Goal: Task Accomplishment & Management: Complete application form

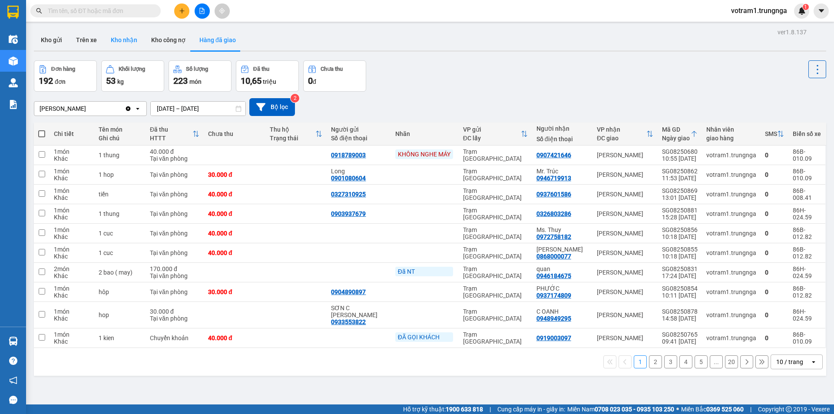
click at [129, 41] on button "Kho nhận" at bounding box center [124, 40] width 40 height 21
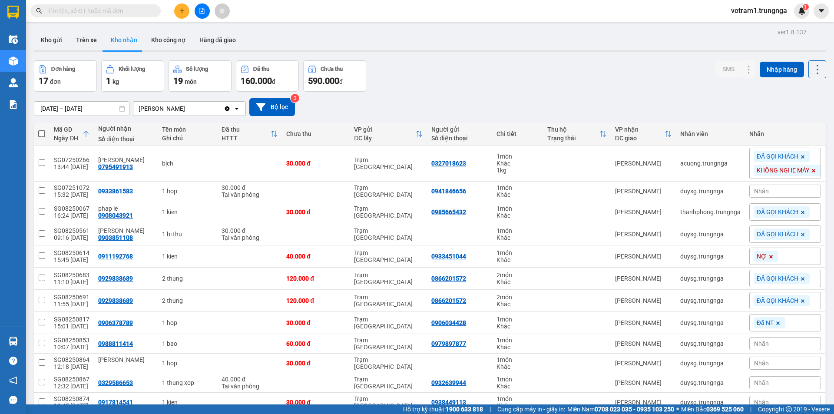
click at [423, 61] on div "Đơn hàng 17 đơn [PERSON_NAME] 1 kg Số [PERSON_NAME] 19 món Đã thu 160.000 [PERS…" at bounding box center [430, 75] width 792 height 31
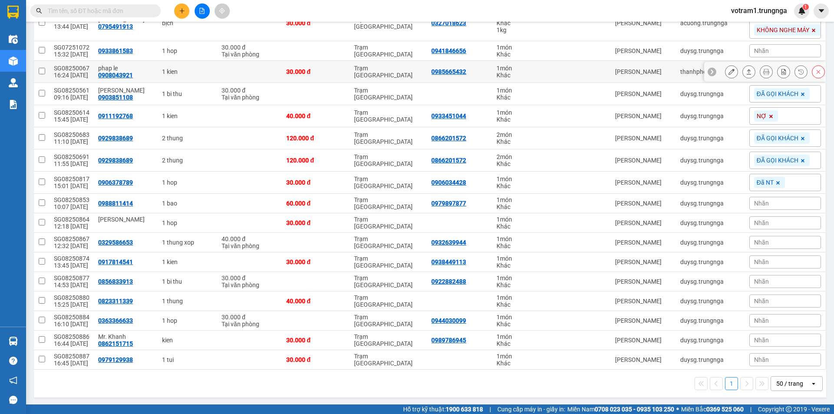
scroll to position [141, 0]
click at [142, 10] on input "text" at bounding box center [99, 11] width 102 height 10
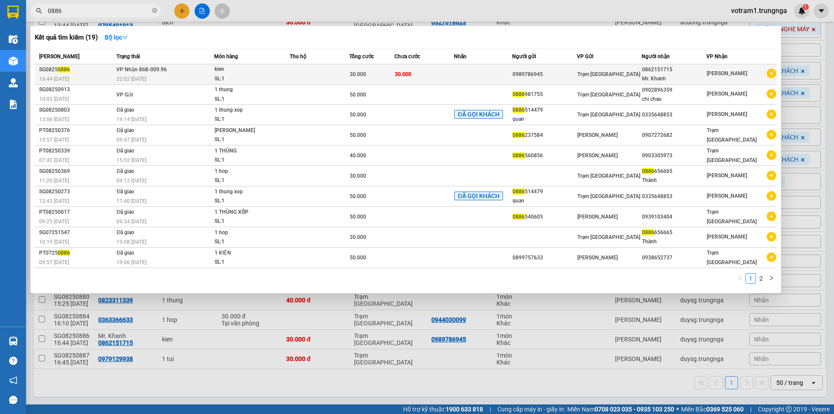
type input "0886"
click at [193, 68] on td "[PERSON_NAME] 86B-009.96 22:02 [DATE]" at bounding box center [163, 74] width 99 height 20
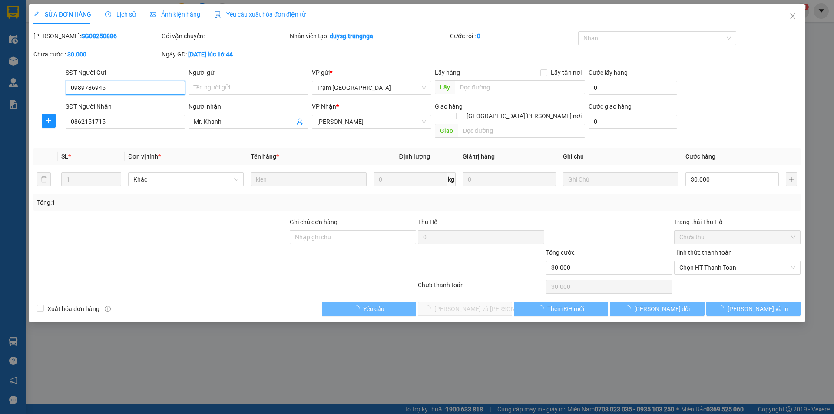
type input "0989786945"
type input "0862151715"
type input "Mr. Khanh"
type input "30.000"
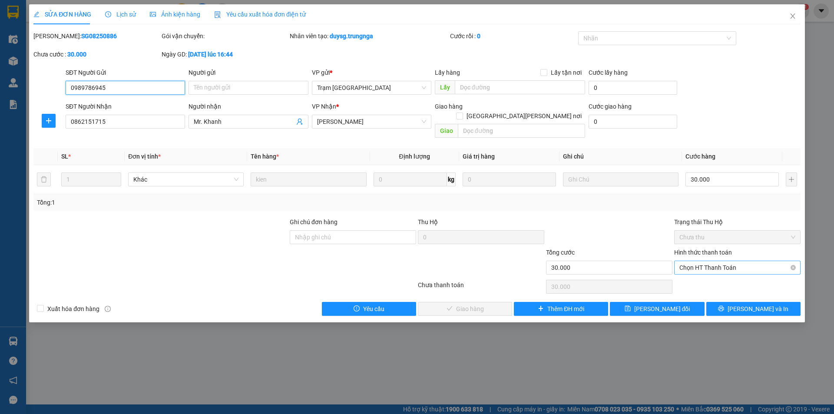
click at [691, 261] on span "Chọn HT Thanh Toán" at bounding box center [737, 267] width 116 height 13
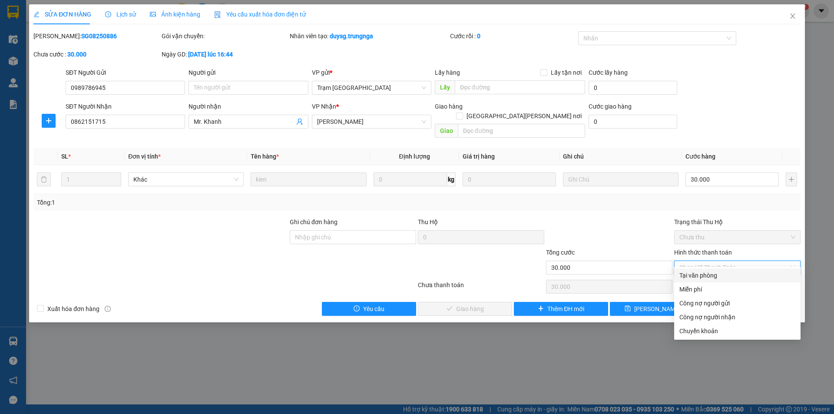
click at [693, 273] on div "Tại văn phòng" at bounding box center [737, 276] width 116 height 10
type input "0"
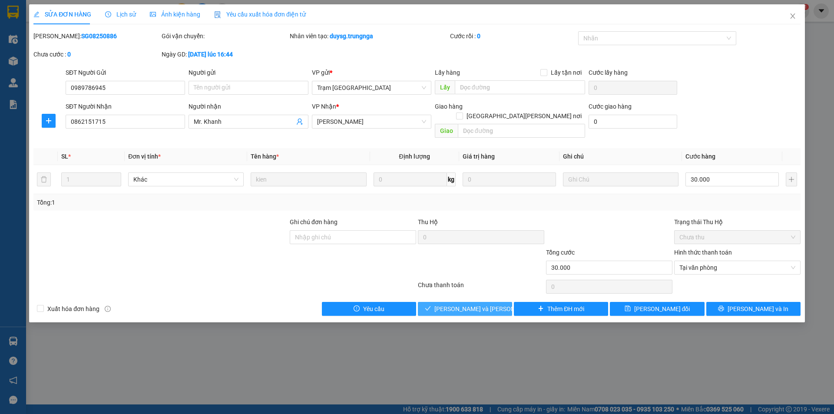
click at [498, 302] on button "[PERSON_NAME] và [PERSON_NAME] hàng" at bounding box center [465, 309] width 94 height 14
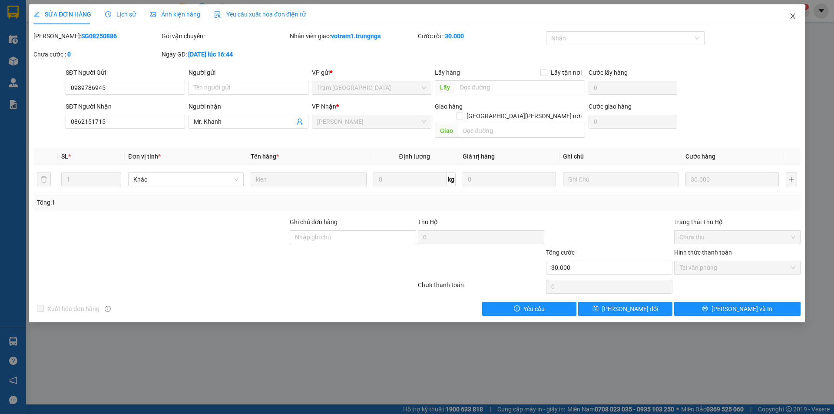
click at [792, 18] on icon "close" at bounding box center [792, 15] width 5 height 5
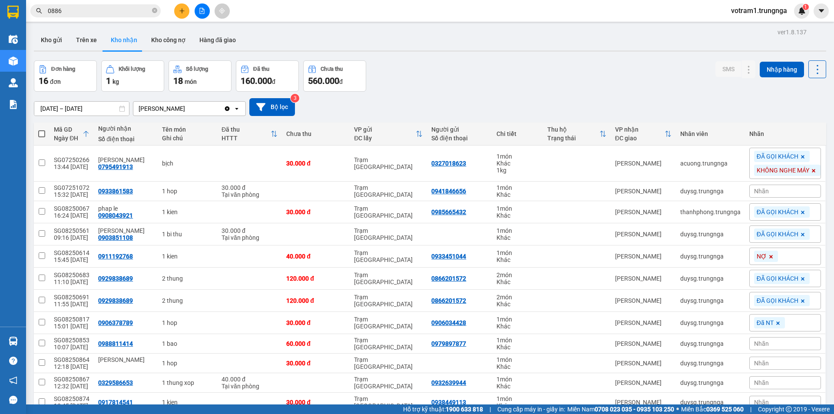
click at [475, 74] on div "Đơn hàng 16 đơn [PERSON_NAME] 1 kg Số [PERSON_NAME] 18 món Đã thu 160.000 [PERS…" at bounding box center [430, 75] width 792 height 31
click at [443, 54] on div "ver 1.8.137 Kho gửi Trên xe Kho [PERSON_NAME] công nợ Hàng đã [PERSON_NAME] hàn…" at bounding box center [429, 273] width 799 height 495
click at [383, 87] on div "Đơn hàng 16 đơn [PERSON_NAME] 1 kg Số [PERSON_NAME] 18 món Đã thu 160.000 [PERS…" at bounding box center [430, 75] width 792 height 31
click at [395, 77] on div "Đơn hàng 16 đơn [PERSON_NAME] 1 kg Số [PERSON_NAME] 18 món Đã thu 160.000 [PERS…" at bounding box center [430, 75] width 792 height 31
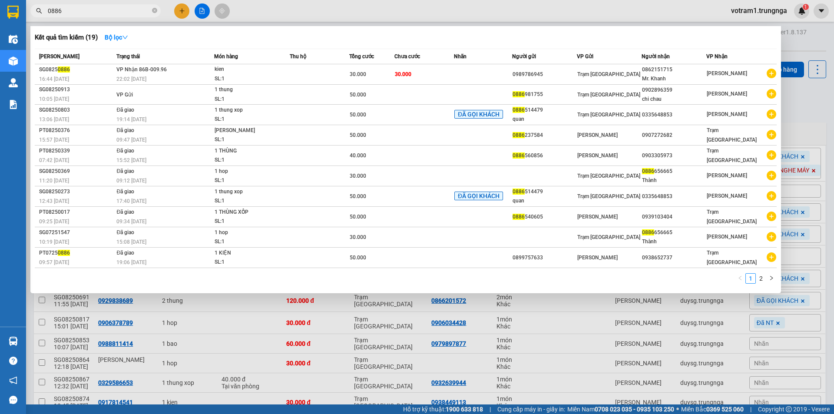
click at [133, 6] on input "0886" at bounding box center [99, 11] width 102 height 10
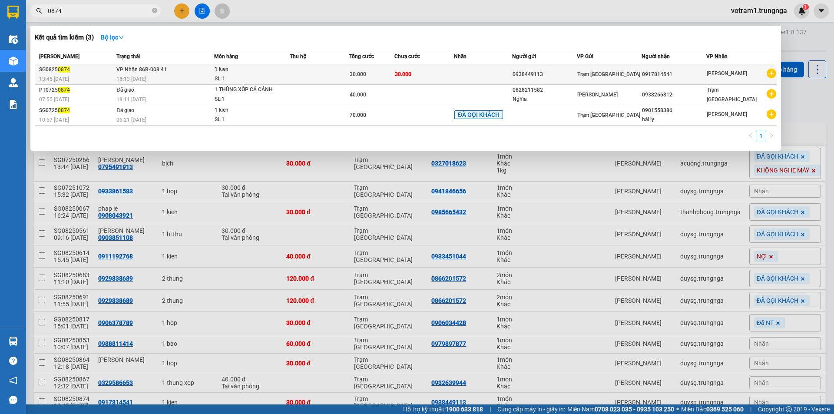
type input "0874"
click at [218, 69] on div "1 kien" at bounding box center [247, 70] width 65 height 10
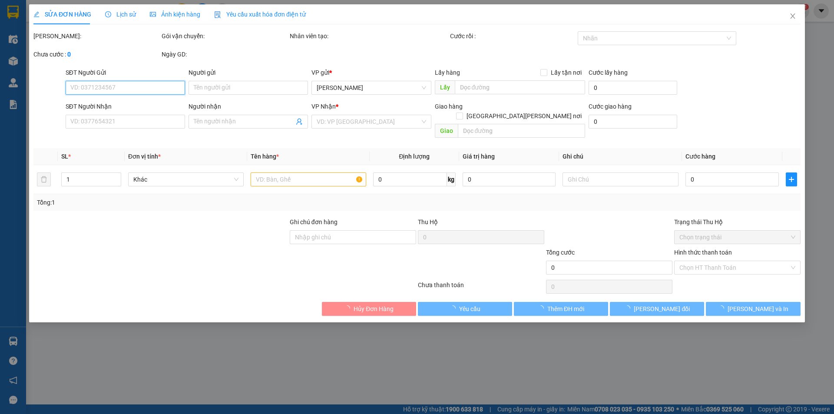
type input "0938449113"
type input "0917814541"
type input "30.000"
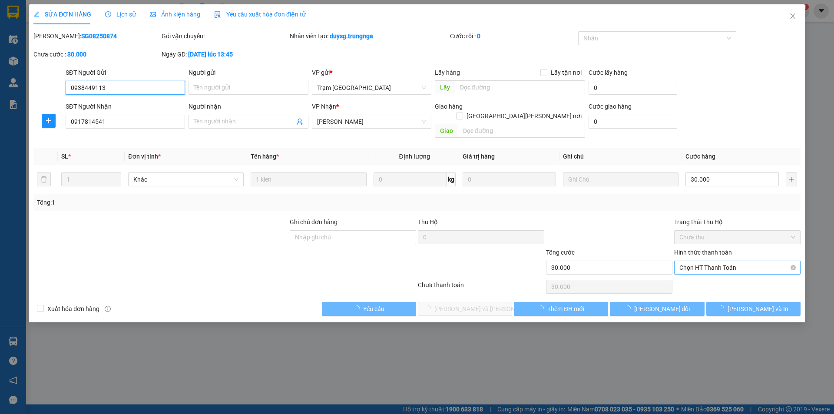
click at [732, 261] on span "Chọn HT Thanh Toán" at bounding box center [737, 267] width 116 height 13
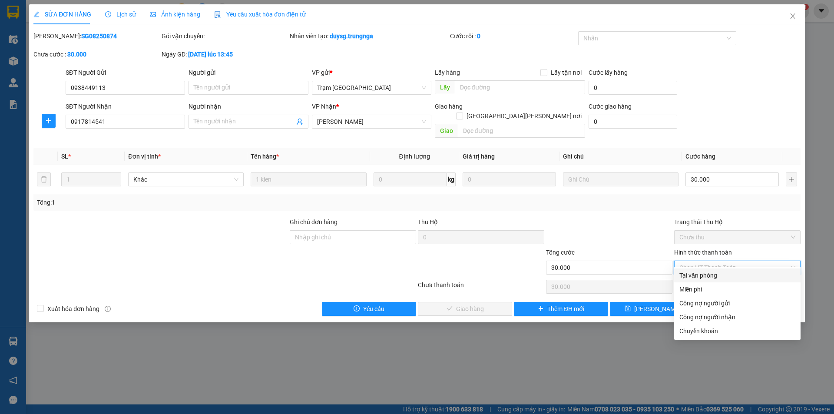
click at [728, 277] on div "Tại văn phòng" at bounding box center [737, 276] width 116 height 10
type input "0"
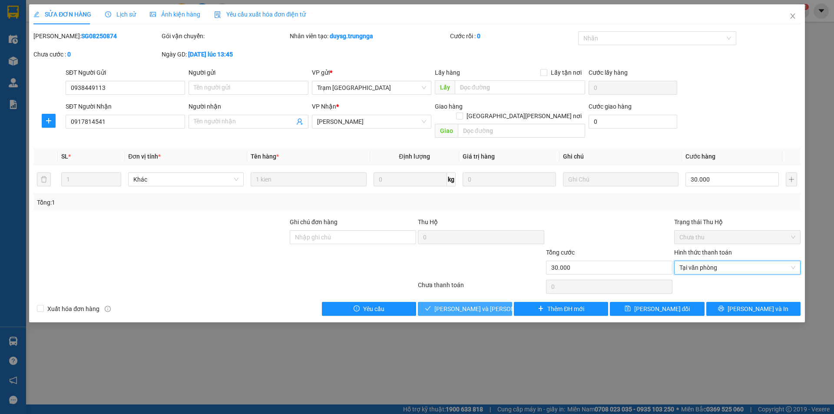
click at [482, 304] on span "[PERSON_NAME] và [PERSON_NAME] hàng" at bounding box center [492, 309] width 117 height 10
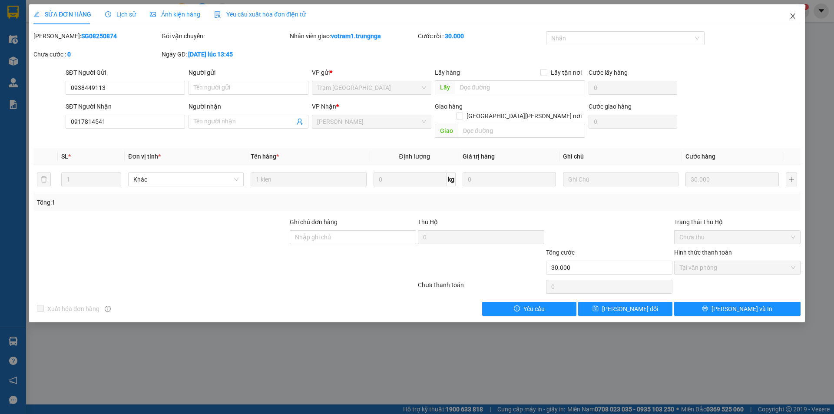
click at [793, 16] on icon "close" at bounding box center [792, 15] width 5 height 5
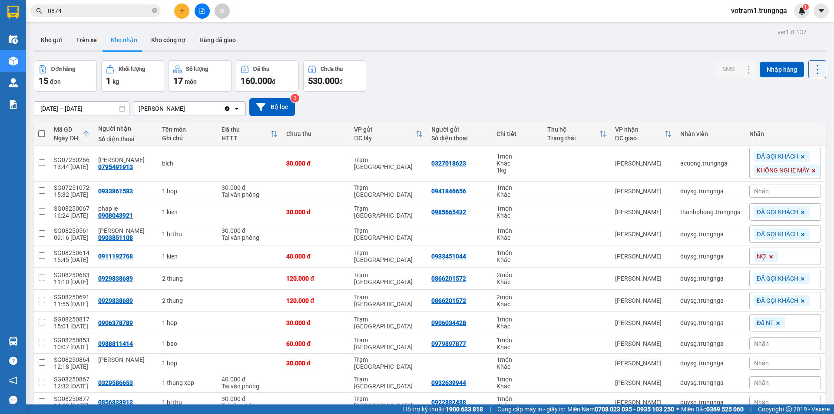
click at [463, 68] on div "Đơn hàng 15 đơn [PERSON_NAME] 1 kg Số [PERSON_NAME] 17 món Đã thu 160.000 [PERS…" at bounding box center [430, 75] width 792 height 31
click at [437, 84] on div "Đơn hàng 15 đơn [PERSON_NAME] 1 kg Số [PERSON_NAME] 17 món Đã thu 160.000 [PERS…" at bounding box center [430, 75] width 792 height 31
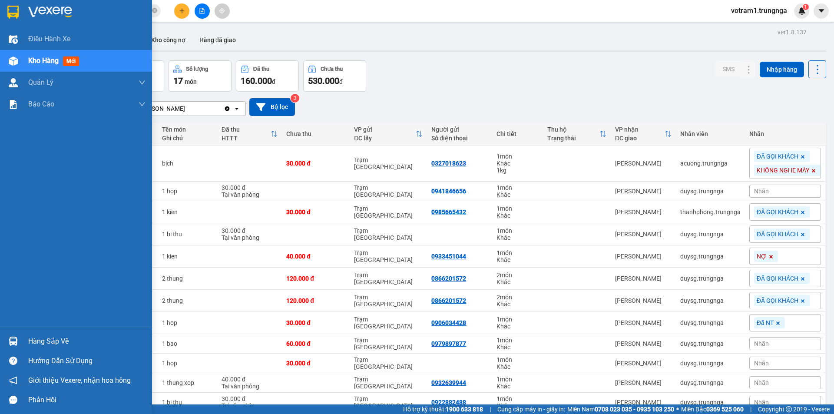
click at [39, 341] on div "Hàng sắp về" at bounding box center [86, 341] width 117 height 13
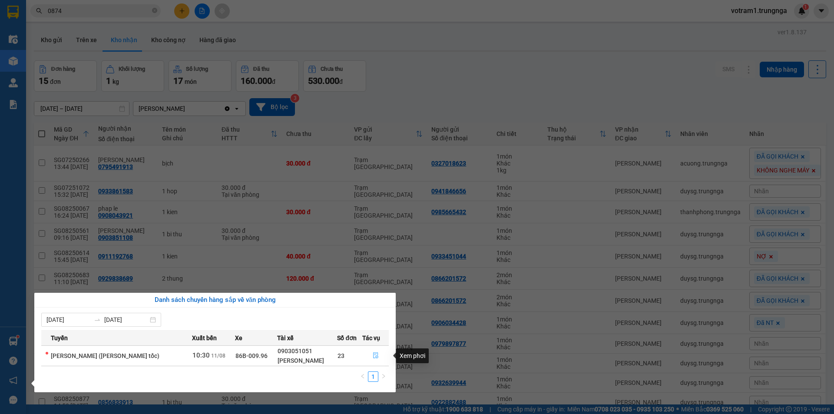
click at [373, 354] on icon "file-done" at bounding box center [376, 355] width 6 height 6
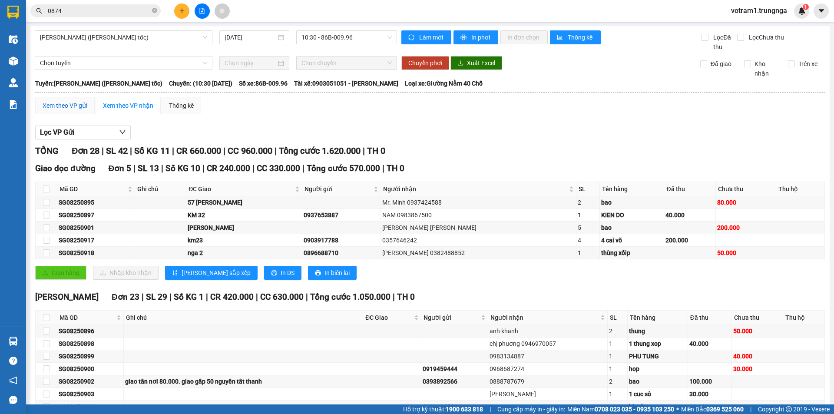
drag, startPoint x: 71, startPoint y: 102, endPoint x: 406, endPoint y: 117, distance: 335.2
click at [70, 102] on div "Xem theo VP gửi" at bounding box center [65, 106] width 45 height 10
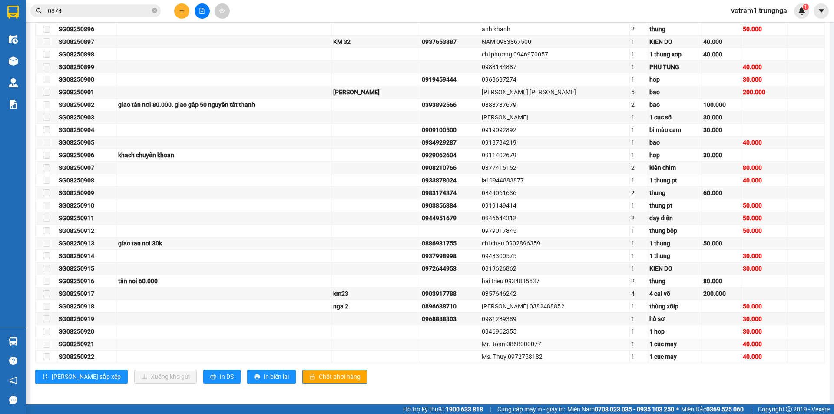
scroll to position [189, 0]
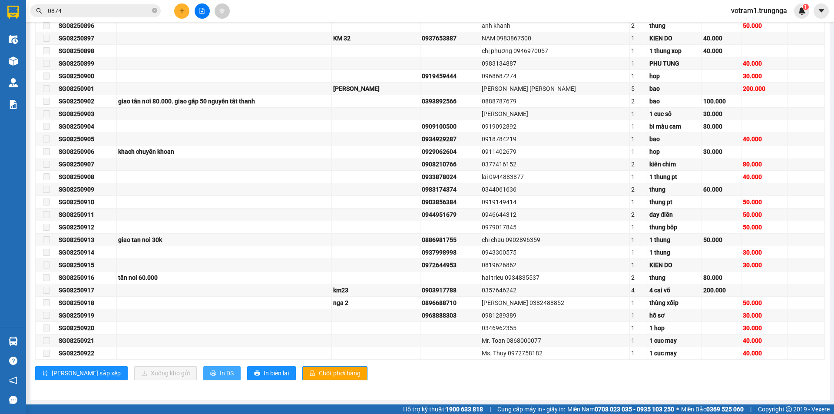
click at [220, 373] on span "In DS" at bounding box center [227, 373] width 14 height 10
click at [127, 11] on input "0874" at bounding box center [99, 11] width 102 height 10
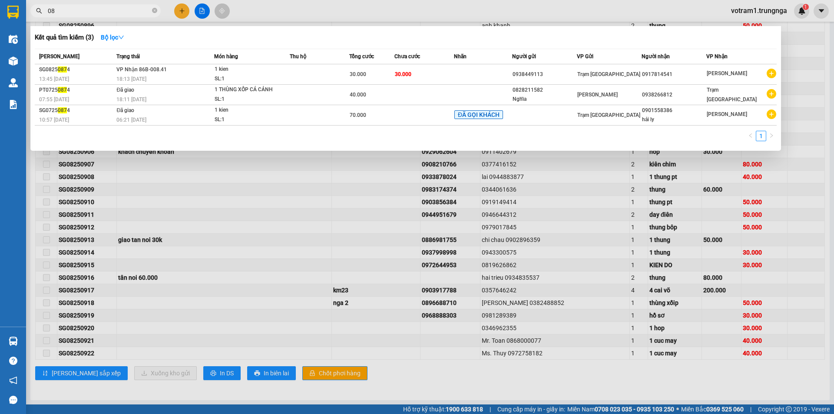
type input "0"
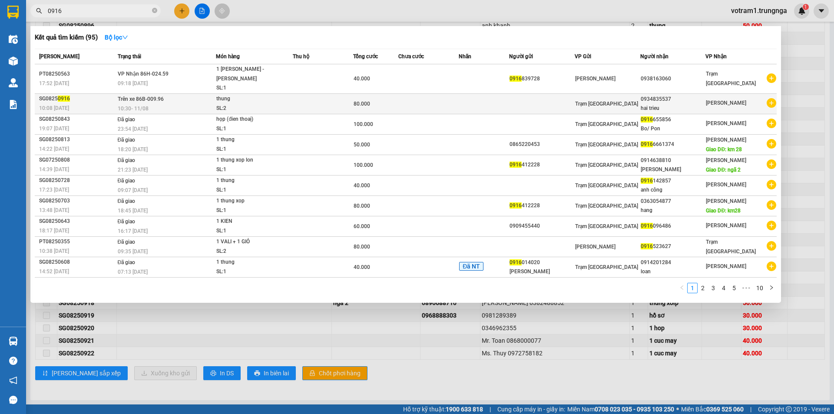
type input "0916"
click at [193, 93] on td "Trên xe 86B-009.96 10:30 [DATE]" at bounding box center [166, 103] width 101 height 20
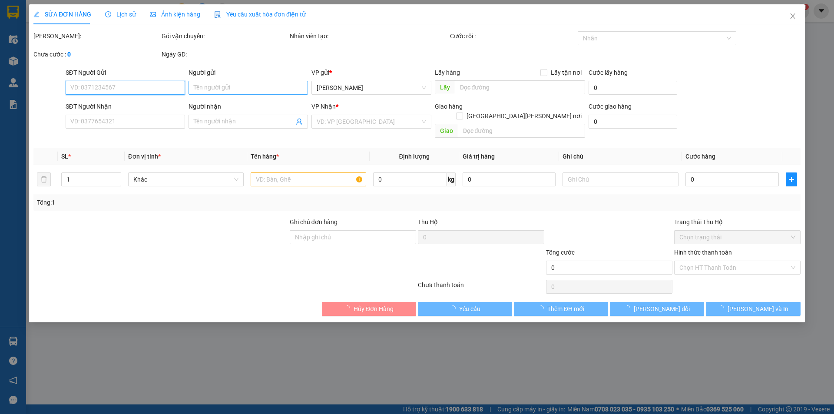
type input "0934835537"
type input "hai trieu"
type input "80.000"
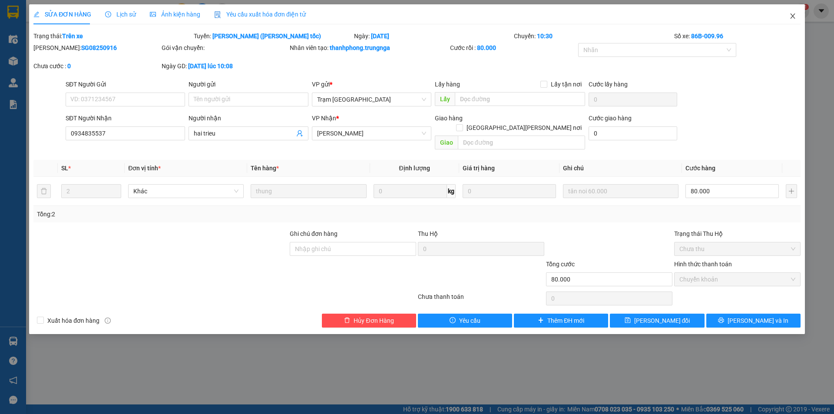
click at [790, 18] on icon "close" at bounding box center [792, 16] width 7 height 7
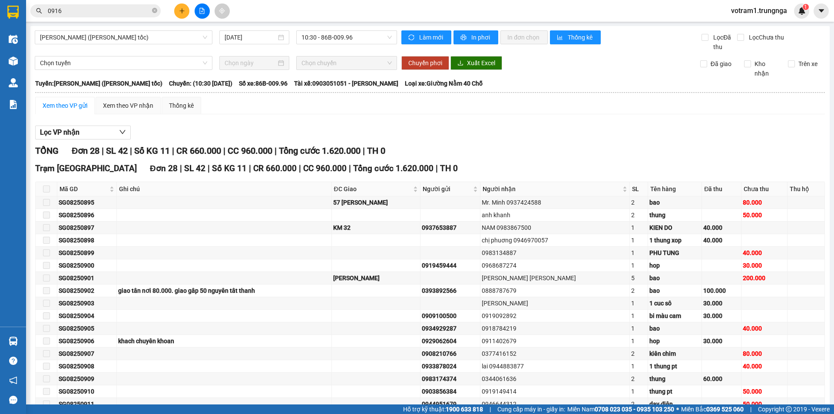
click at [106, 15] on input "0916" at bounding box center [99, 11] width 102 height 10
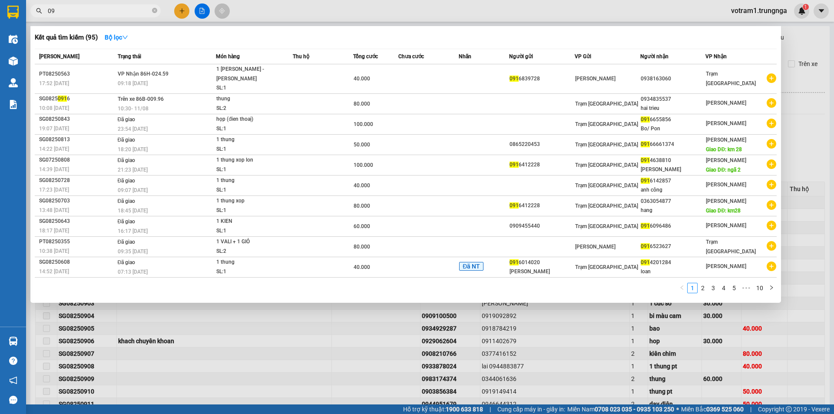
type input "0"
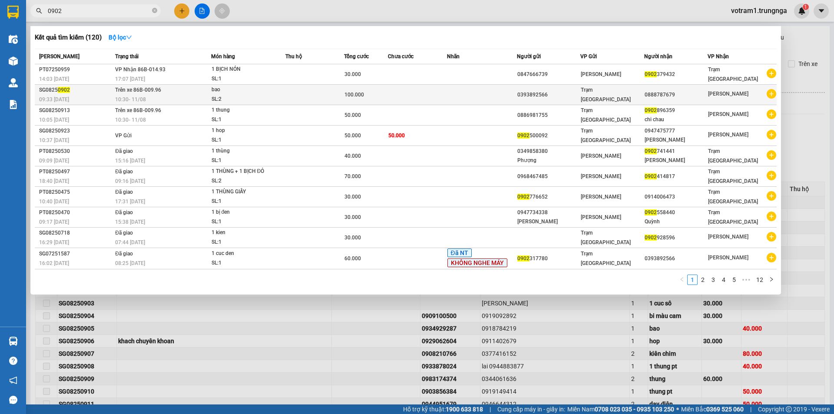
type input "0902"
click at [187, 94] on td "Trên xe 86B-009.96 10:30 [DATE]" at bounding box center [162, 95] width 98 height 20
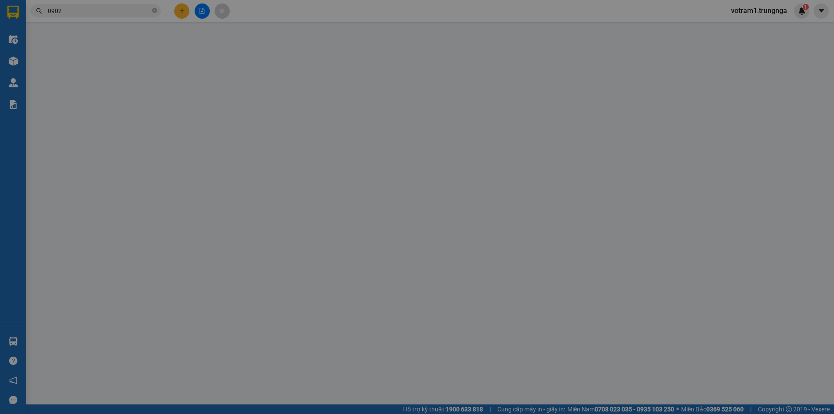
type input "0393892566"
type input "0888787679"
type input "100.000"
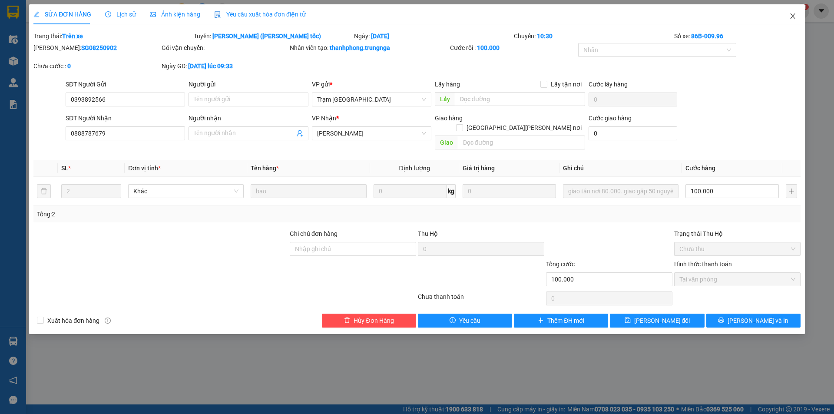
click at [794, 17] on icon "close" at bounding box center [792, 16] width 7 height 7
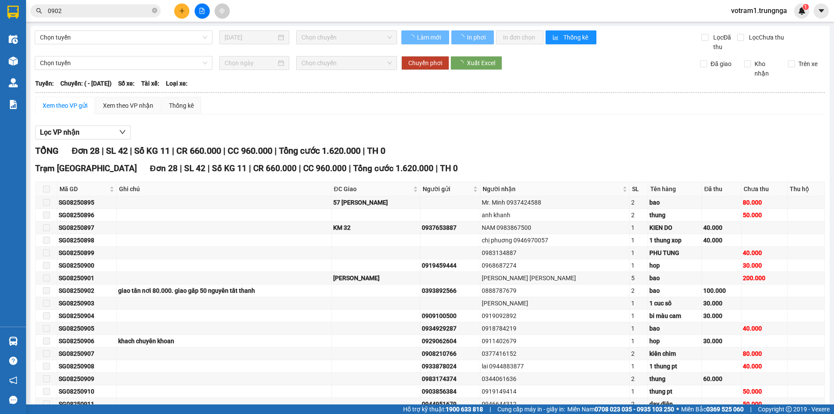
click at [97, 11] on input "0902" at bounding box center [99, 11] width 102 height 10
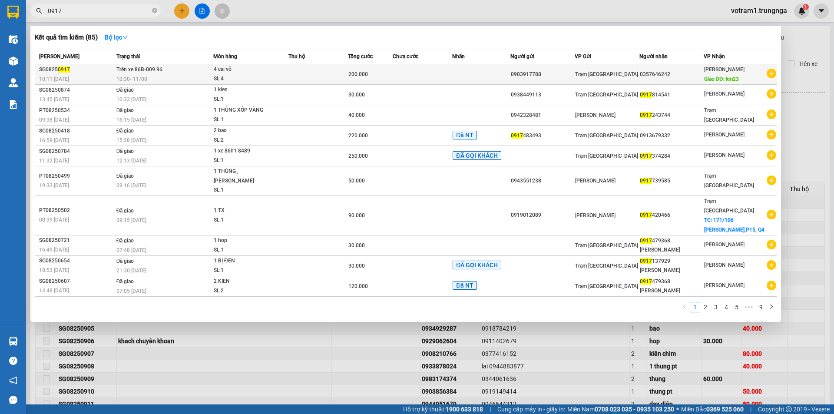
type input "0917"
click at [291, 71] on td at bounding box center [317, 74] width 59 height 20
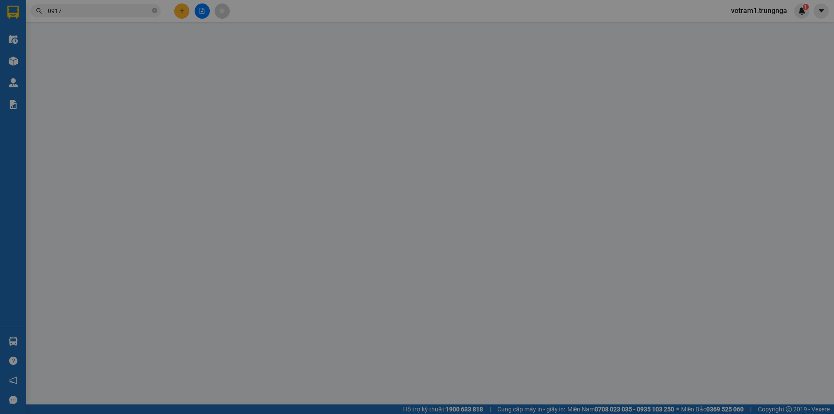
type input "0903917788"
type input "0357646242"
type input "km23"
type input "200.000"
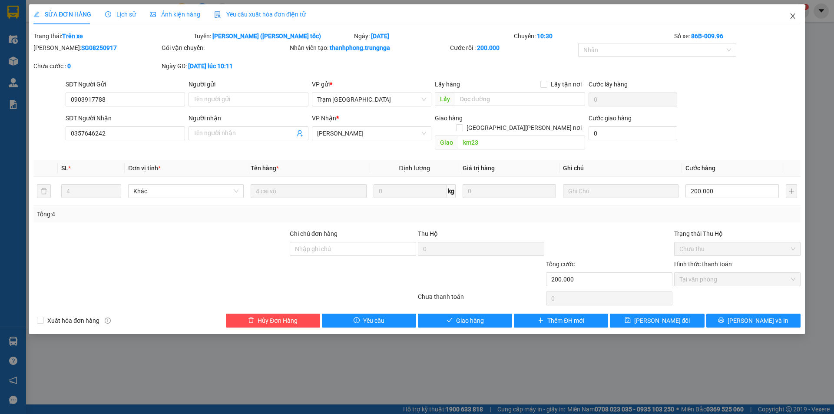
click at [794, 16] on icon "close" at bounding box center [792, 16] width 7 height 7
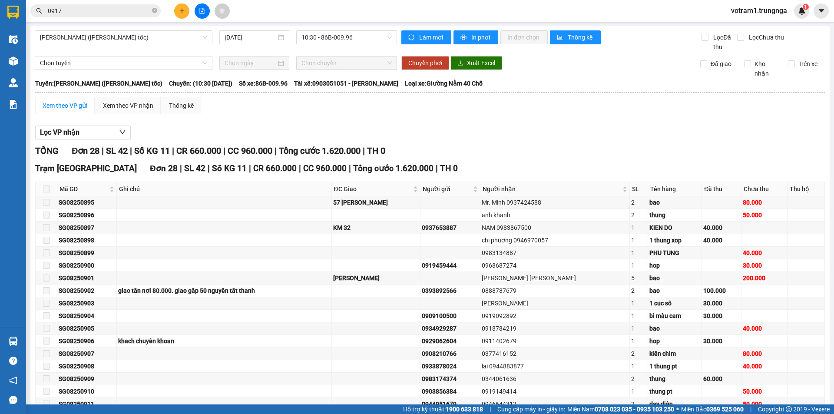
click at [135, 11] on input "0917" at bounding box center [99, 11] width 102 height 10
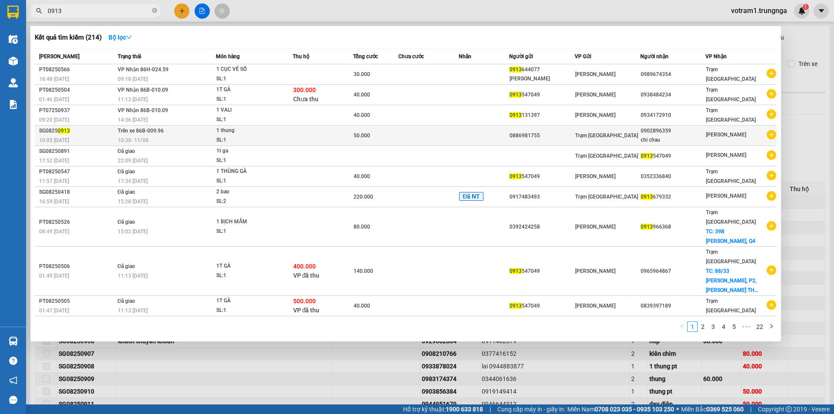
type input "0913"
click at [225, 135] on div "1 thung" at bounding box center [248, 131] width 65 height 10
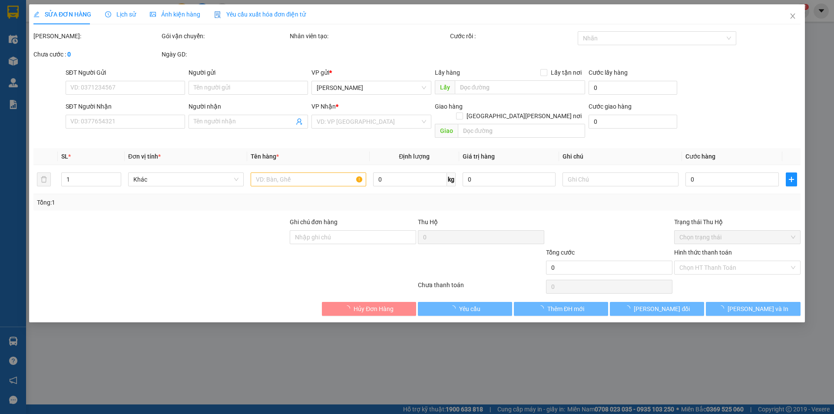
type input "0886981755"
type input "0902896359"
type input "chi chau"
type input "50.000"
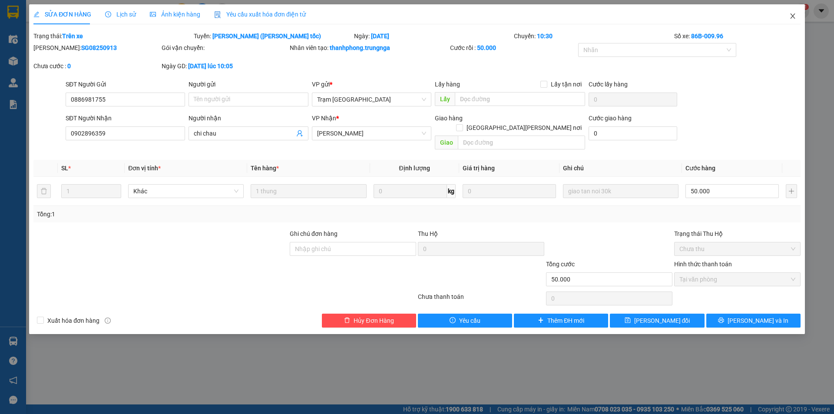
click at [791, 16] on icon "close" at bounding box center [792, 16] width 7 height 7
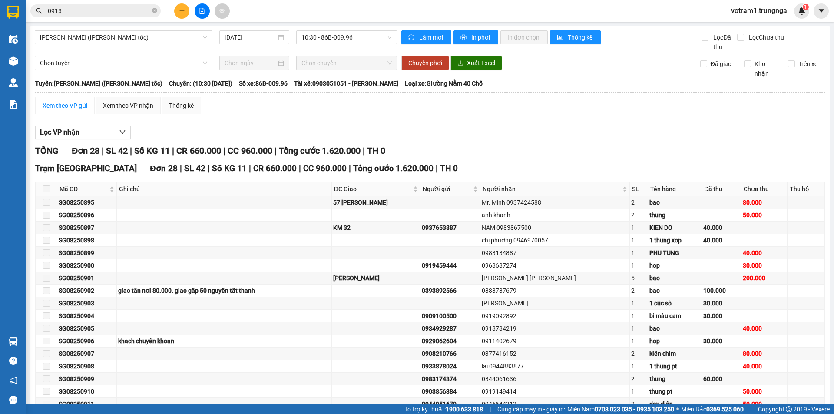
click at [118, 10] on input "0913" at bounding box center [99, 11] width 102 height 10
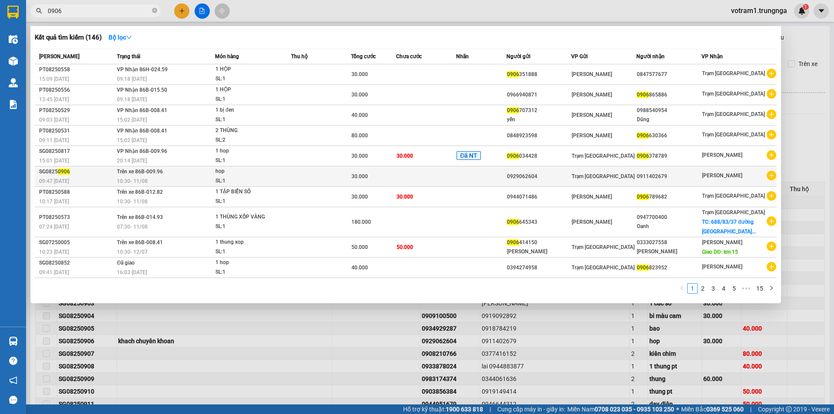
type input "0906"
click at [475, 176] on td at bounding box center [481, 176] width 50 height 20
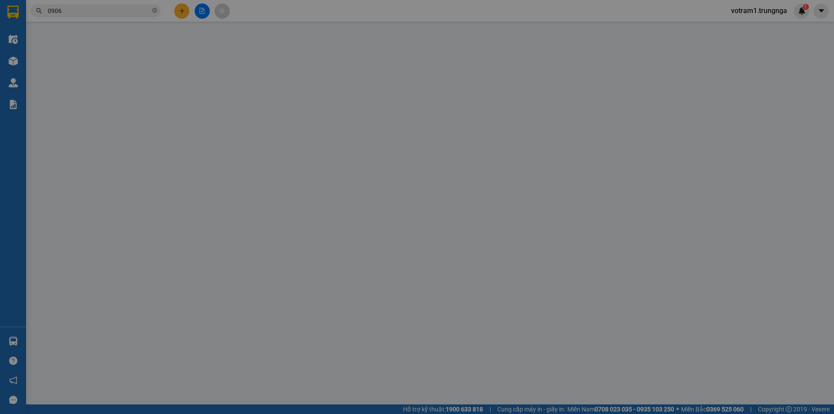
type input "0929062604"
type input "0911402679"
type input "30.000"
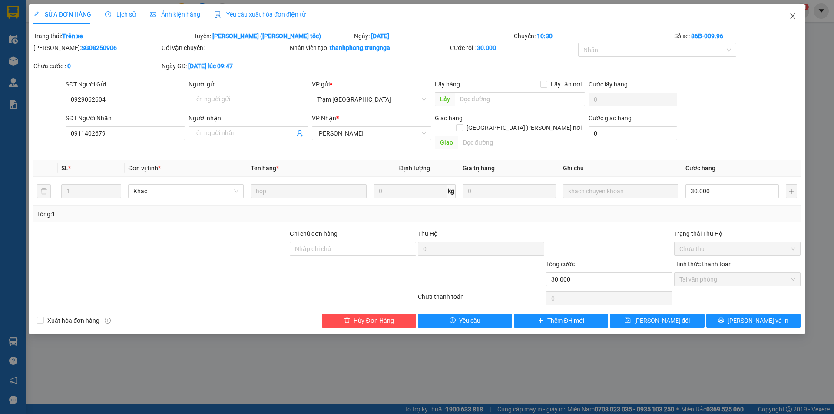
click at [796, 17] on span "Close" at bounding box center [792, 16] width 24 height 24
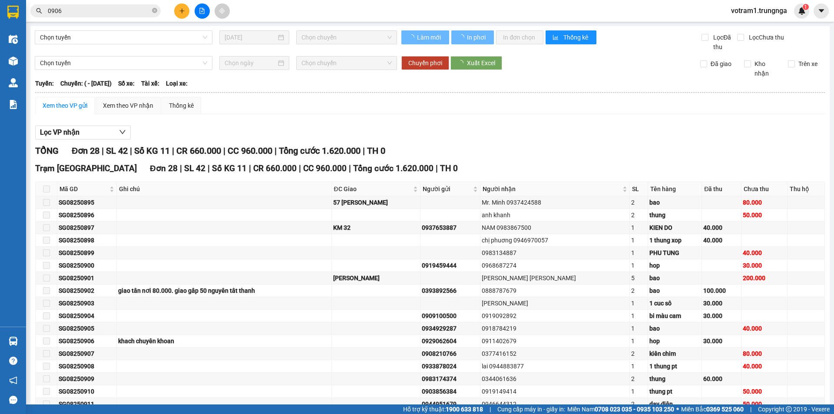
click at [108, 12] on input "0906" at bounding box center [99, 11] width 102 height 10
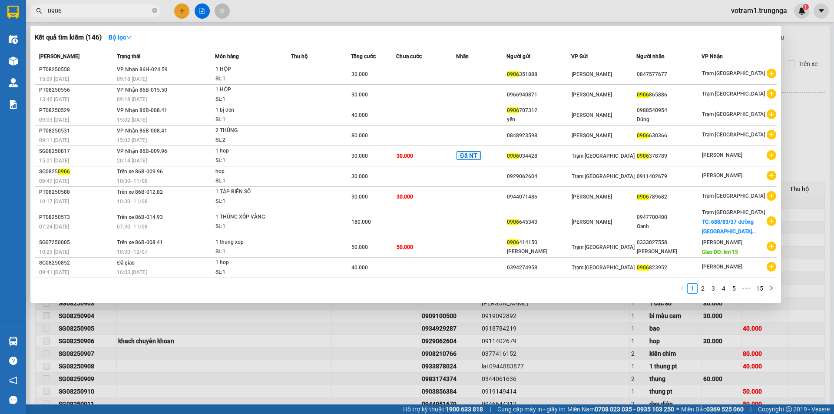
click at [108, 12] on input "0906" at bounding box center [99, 11] width 102 height 10
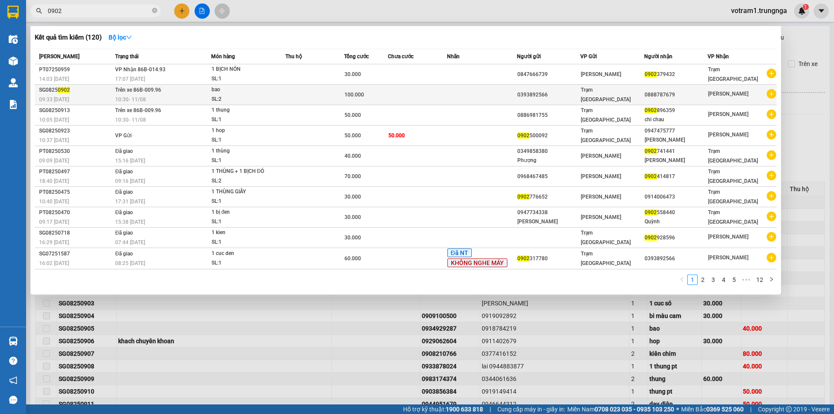
type input "0902"
click at [201, 96] on div "10:30 [DATE]" at bounding box center [162, 100] width 95 height 10
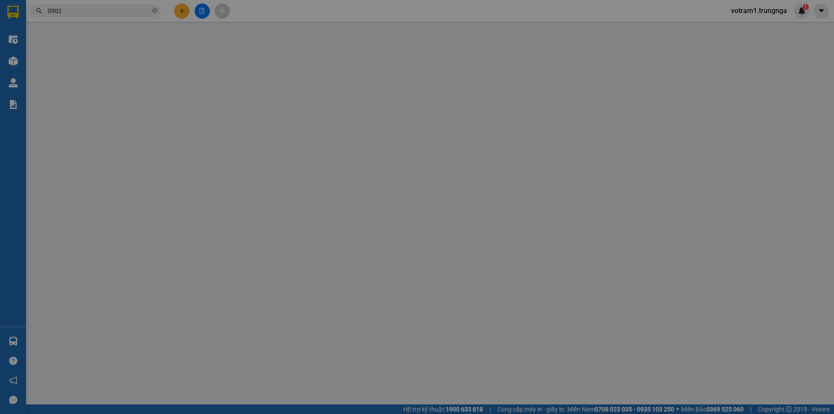
type input "0393892566"
type input "0888787679"
type input "100.000"
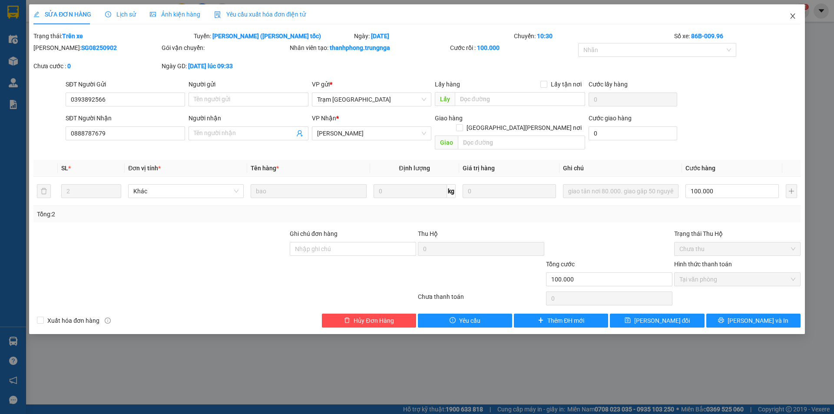
click at [793, 15] on icon "close" at bounding box center [792, 16] width 7 height 7
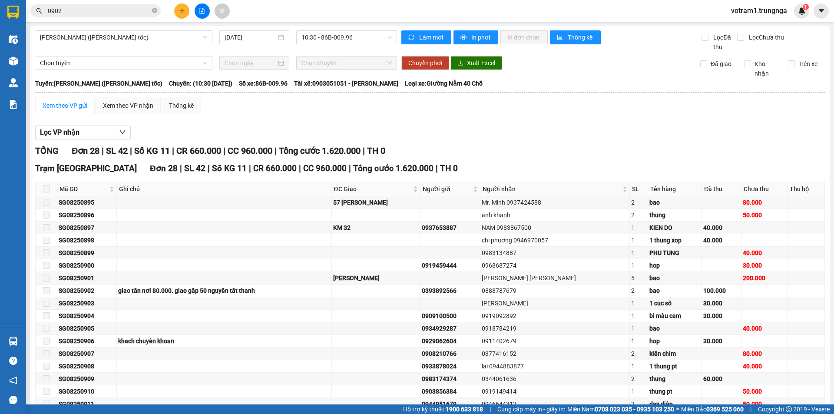
click at [71, 3] on div "Kết quả [PERSON_NAME] ( 120 ) Bộ lọc Mã ĐH Trạng thái Món hàng Thu hộ Tổng [PER…" at bounding box center [84, 10] width 169 height 15
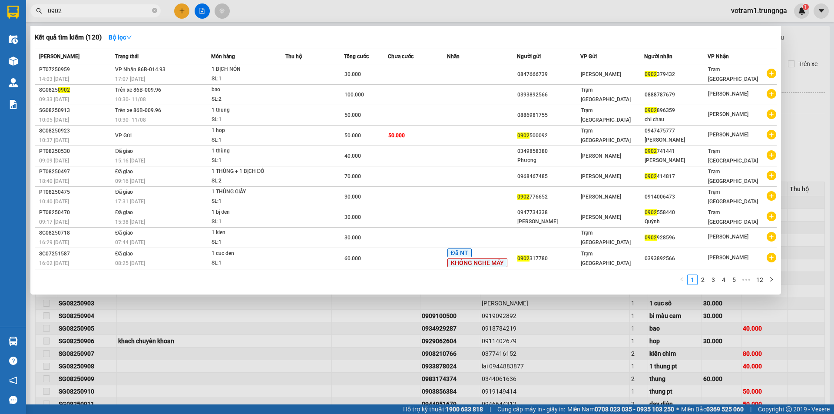
click at [73, 7] on input "0902" at bounding box center [99, 11] width 102 height 10
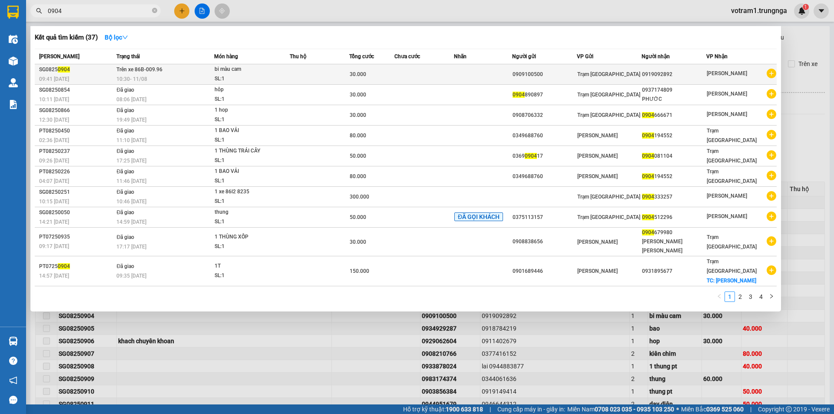
type input "0904"
click at [277, 72] on div "bi màu cam" at bounding box center [247, 70] width 65 height 10
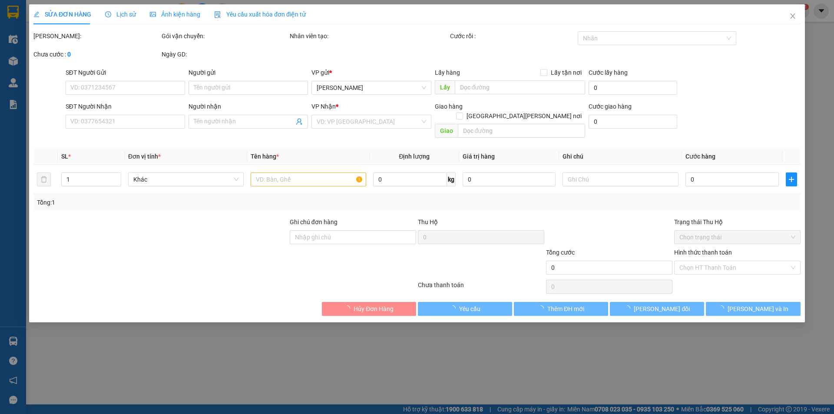
type input "0909100500"
type input "0919092892"
type input "30.000"
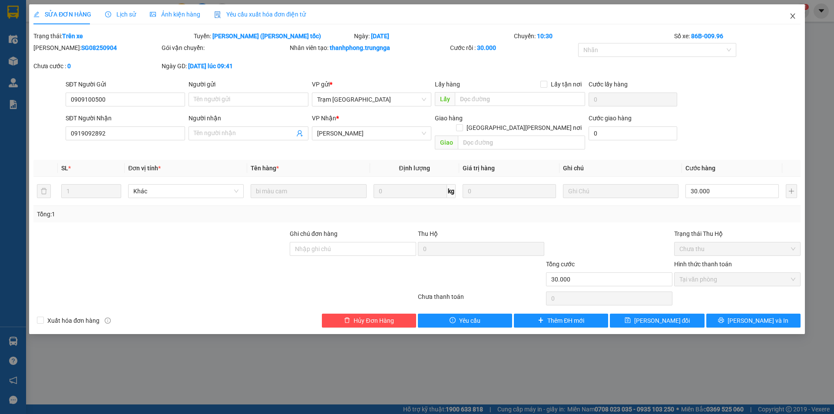
click at [791, 17] on icon "close" at bounding box center [792, 16] width 7 height 7
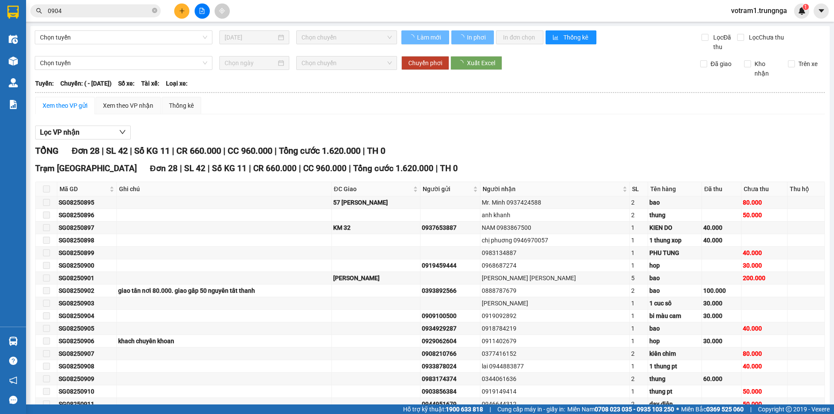
click at [66, 7] on input "0904" at bounding box center [99, 11] width 102 height 10
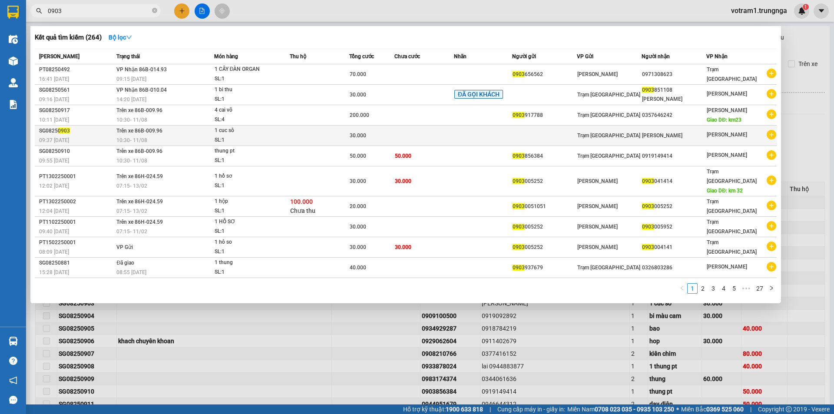
type input "0903"
click at [186, 138] on div "10:30 [DATE]" at bounding box center [164, 140] width 97 height 10
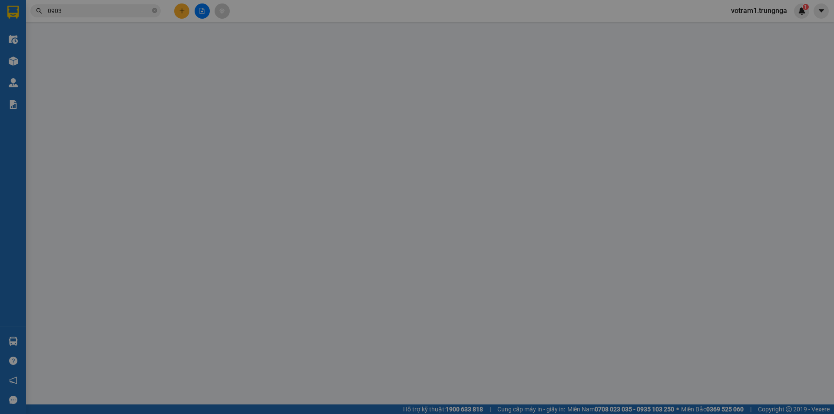
type input "[PERSON_NAME]"
type input "30.000"
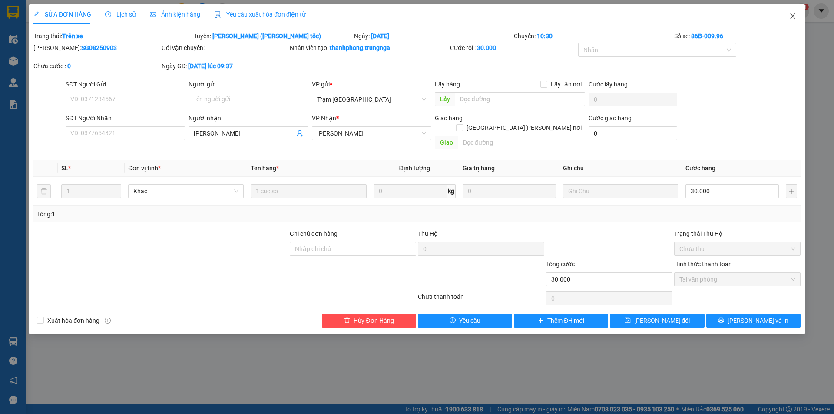
click at [792, 14] on icon "close" at bounding box center [792, 16] width 7 height 7
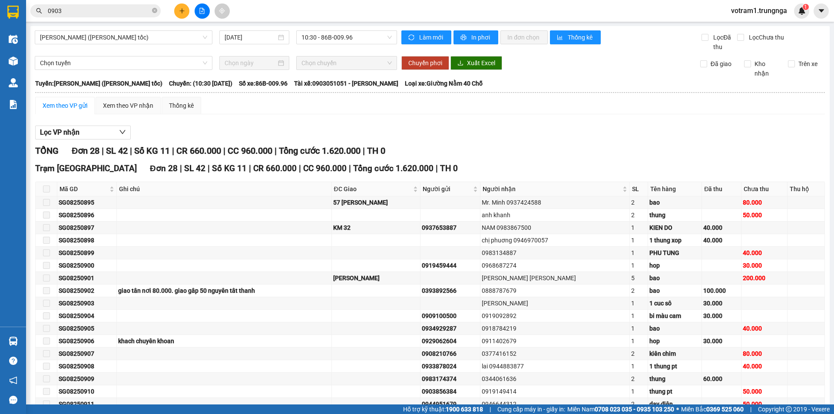
click at [110, 8] on input "0903" at bounding box center [99, 11] width 102 height 10
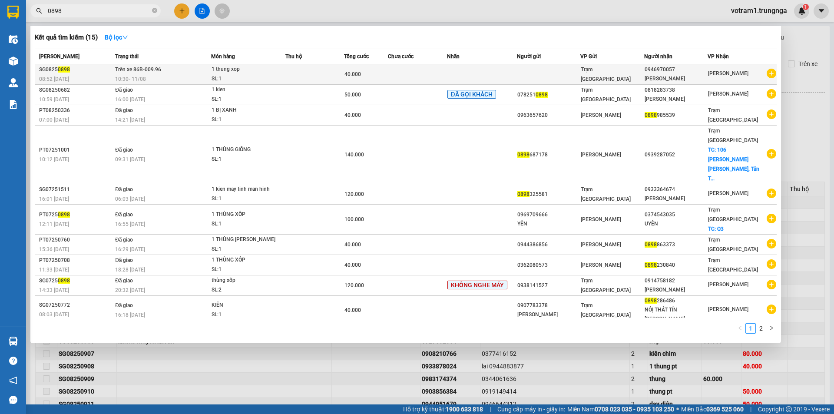
type input "0898"
click at [260, 71] on div "1 thung xop" at bounding box center [243, 70] width 65 height 10
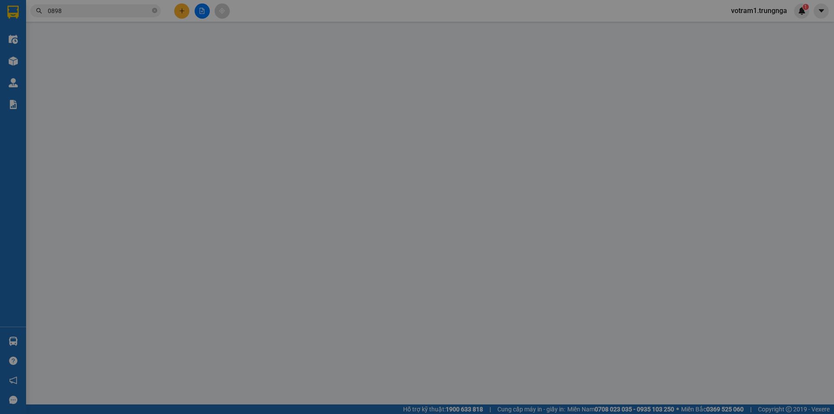
type input "0946970057"
type input "[PERSON_NAME]"
type input "40.000"
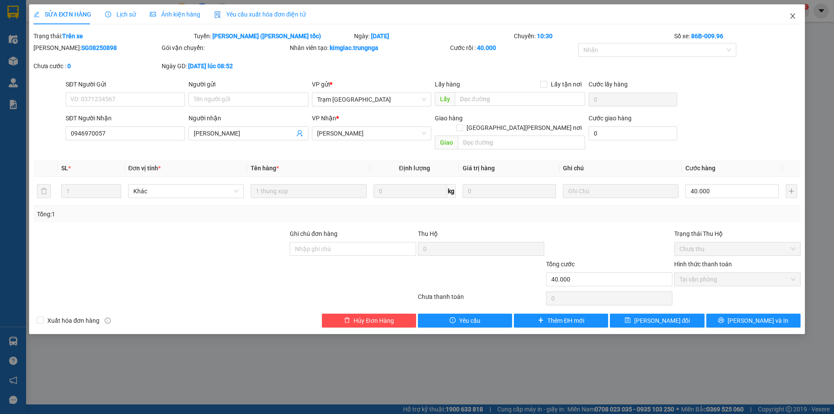
click at [794, 16] on icon "close" at bounding box center [792, 16] width 7 height 7
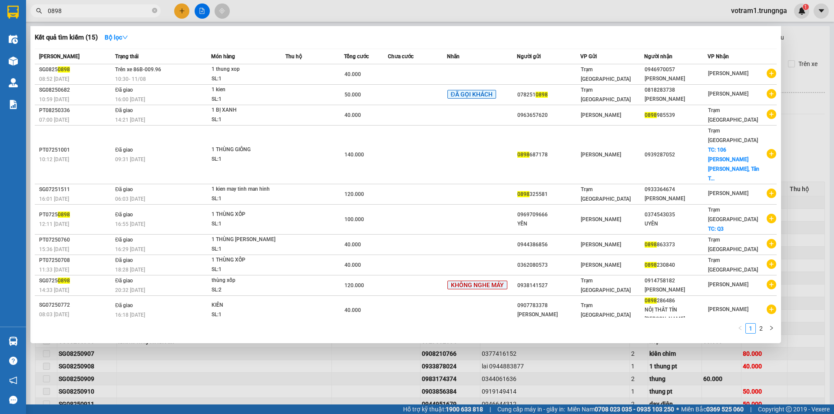
click at [68, 13] on input "0898" at bounding box center [99, 11] width 102 height 10
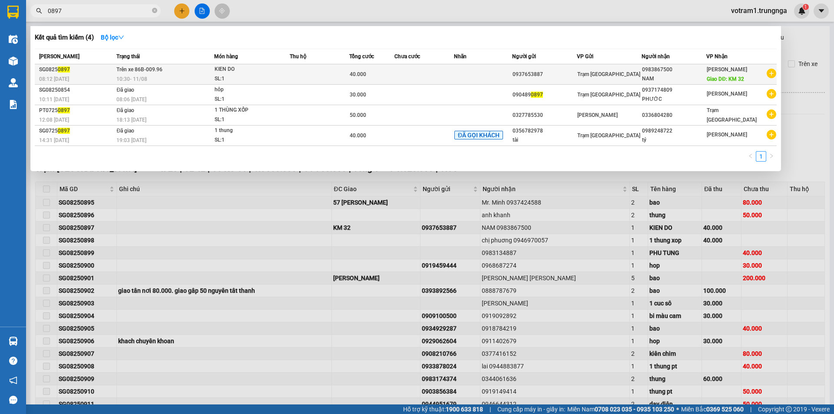
type input "0897"
click at [314, 69] on td at bounding box center [320, 74] width 60 height 20
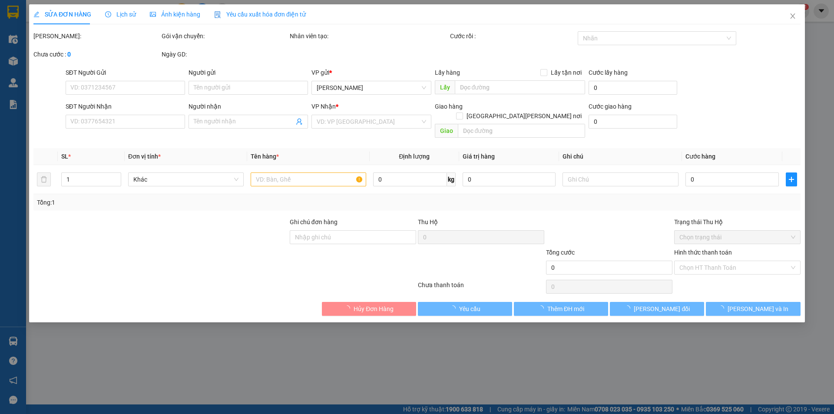
type input "0937653887"
type input "0983867500"
type input "NAM"
type input "KM 32"
type input "40.000"
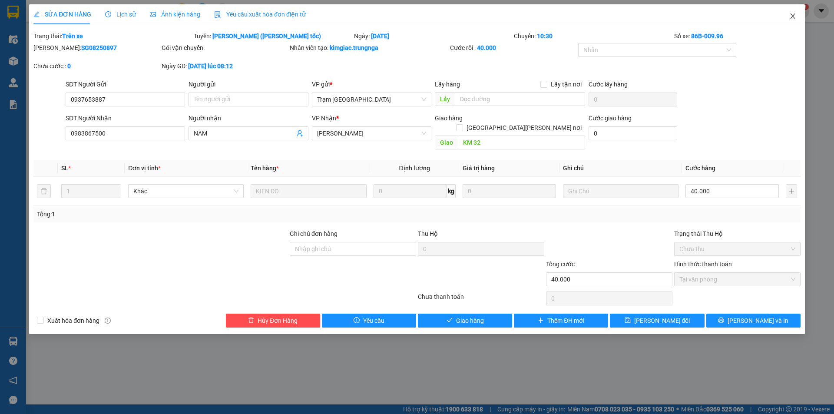
click at [794, 11] on span "Close" at bounding box center [792, 16] width 24 height 24
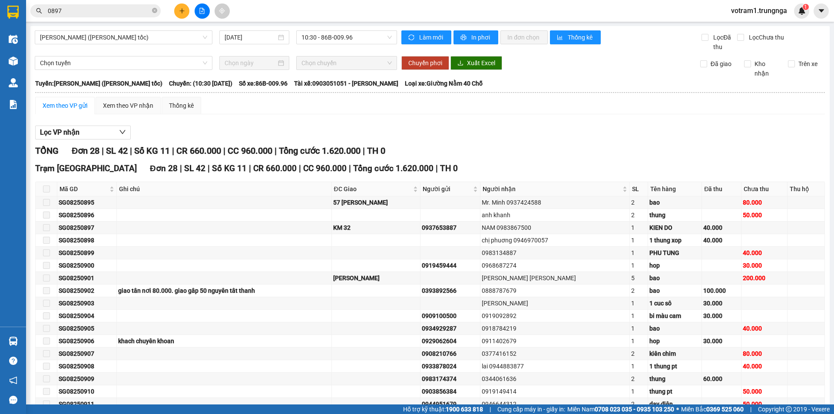
click at [460, 140] on div "Lọc VP [PERSON_NAME] Đơn 28 | SL 42 | Số KG 11 | CR 660.000 | CC 960.000 | [PER…" at bounding box center [429, 350] width 789 height 459
